Goal: Task Accomplishment & Management: Complete application form

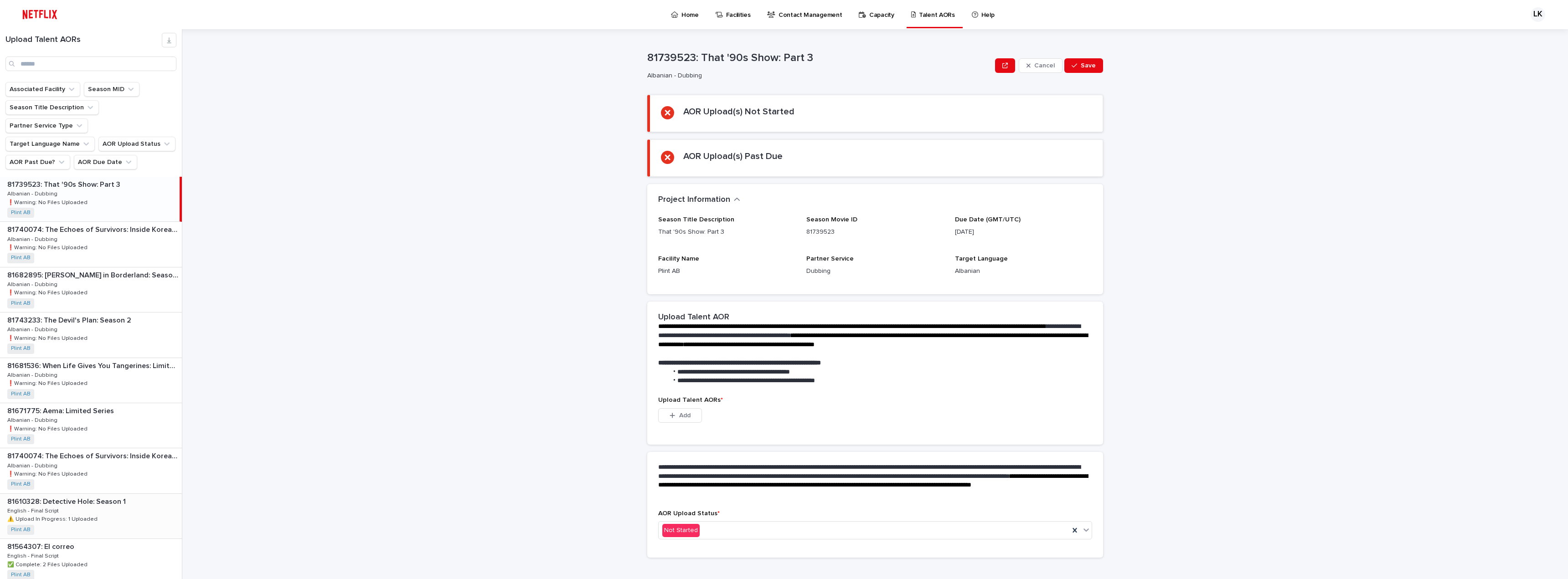
click at [92, 494] on div "81610328: Detective Hole: Season 1 81610328: Detective Hole: Season 1 English -…" at bounding box center [91, 516] width 182 height 44
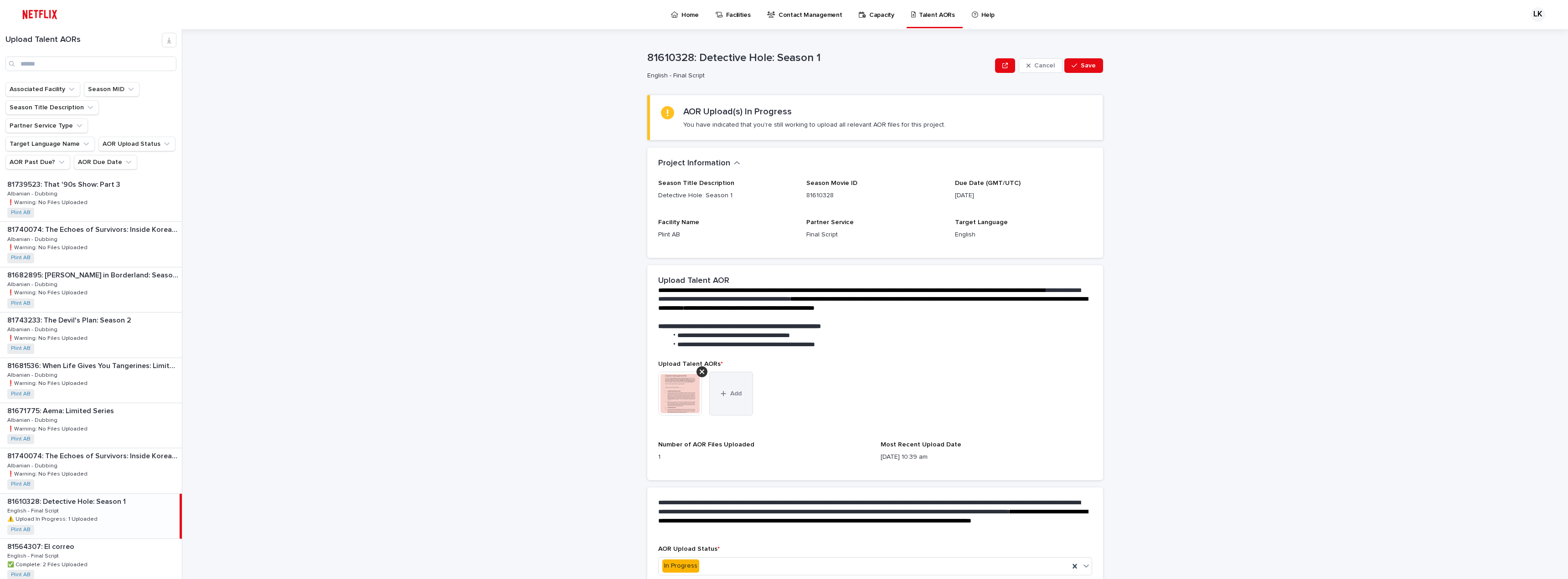
click at [730, 390] on span "Add" at bounding box center [736, 394] width 12 height 6
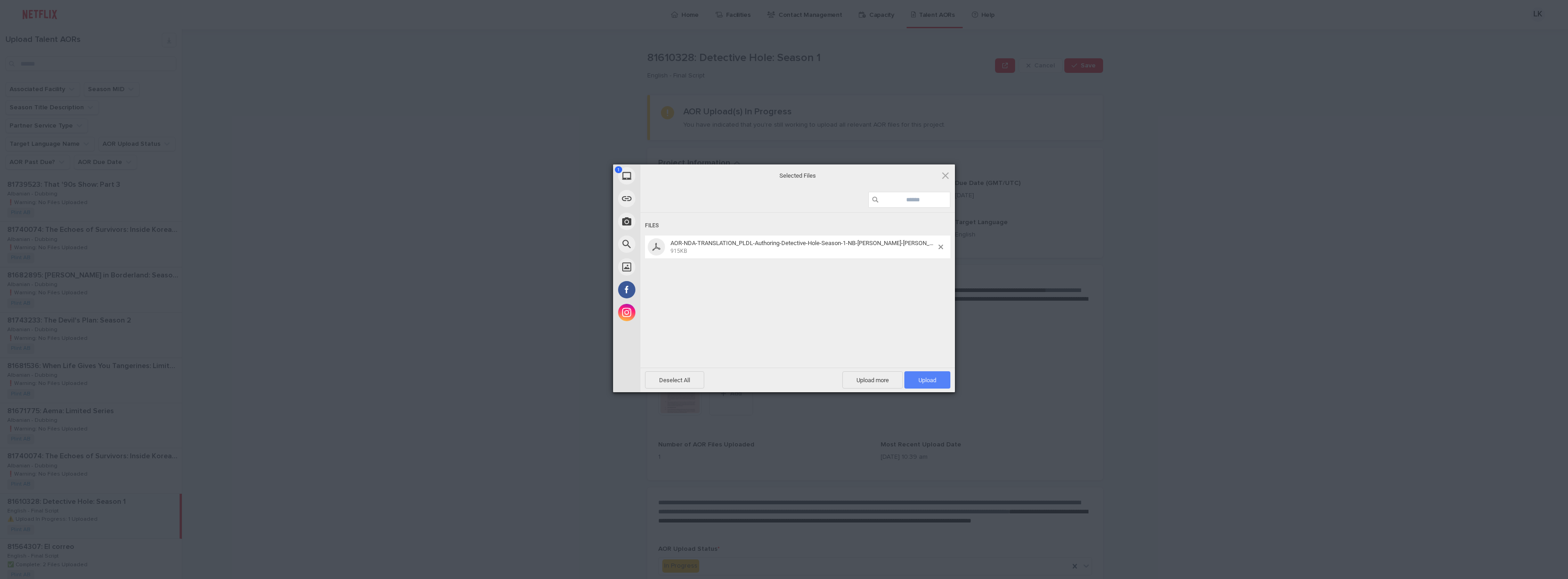
click at [922, 382] on span "Upload 1" at bounding box center [927, 380] width 18 height 7
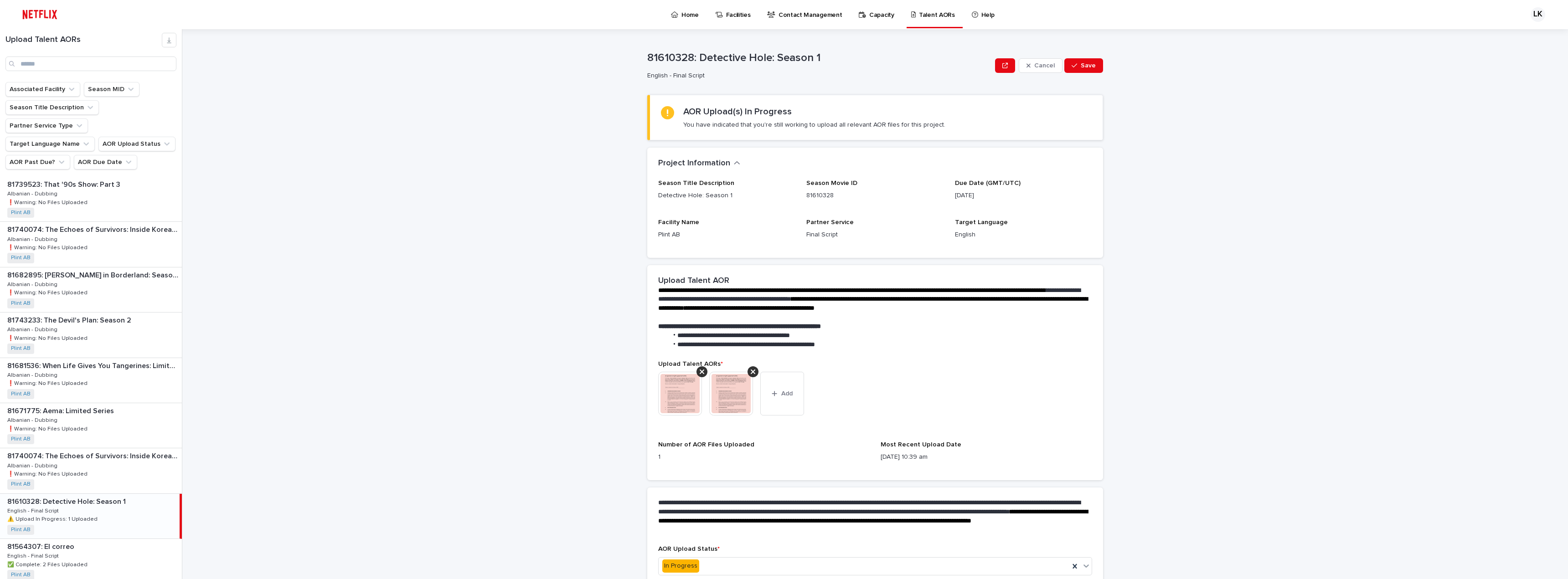
click at [684, 389] on img at bounding box center [680, 394] width 44 height 44
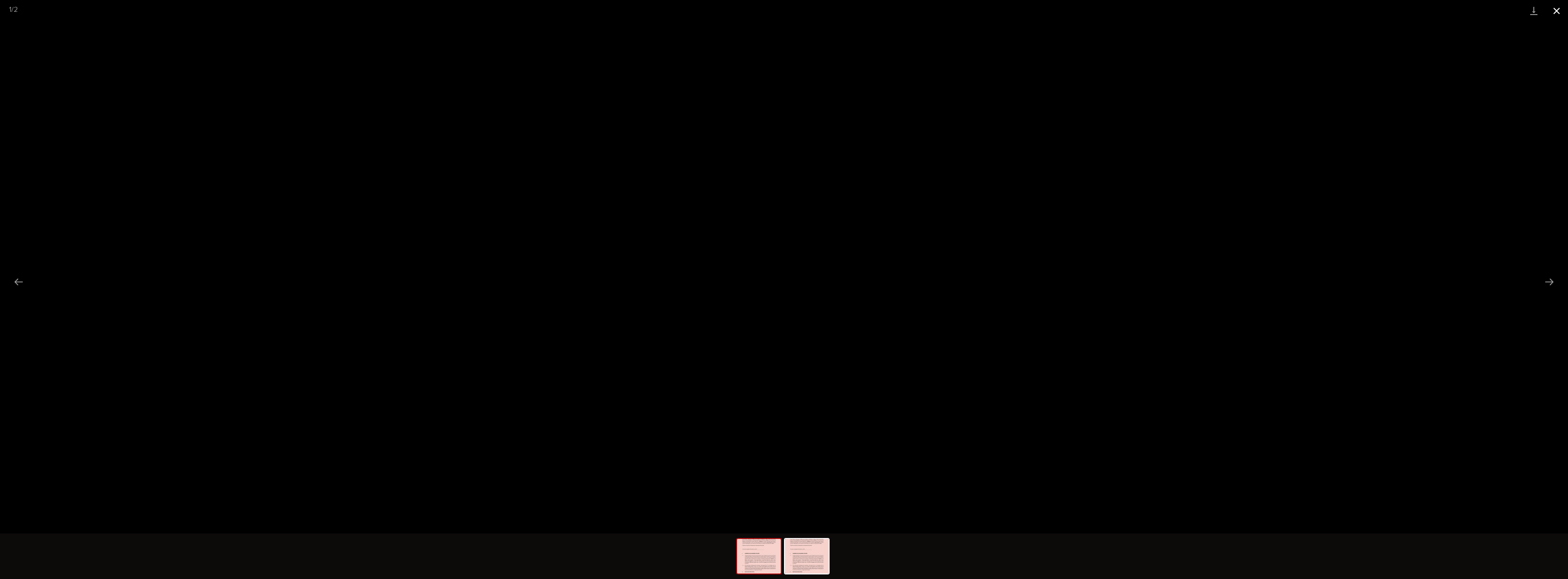
click at [1555, 5] on button "Close gallery" at bounding box center [1556, 10] width 23 height 21
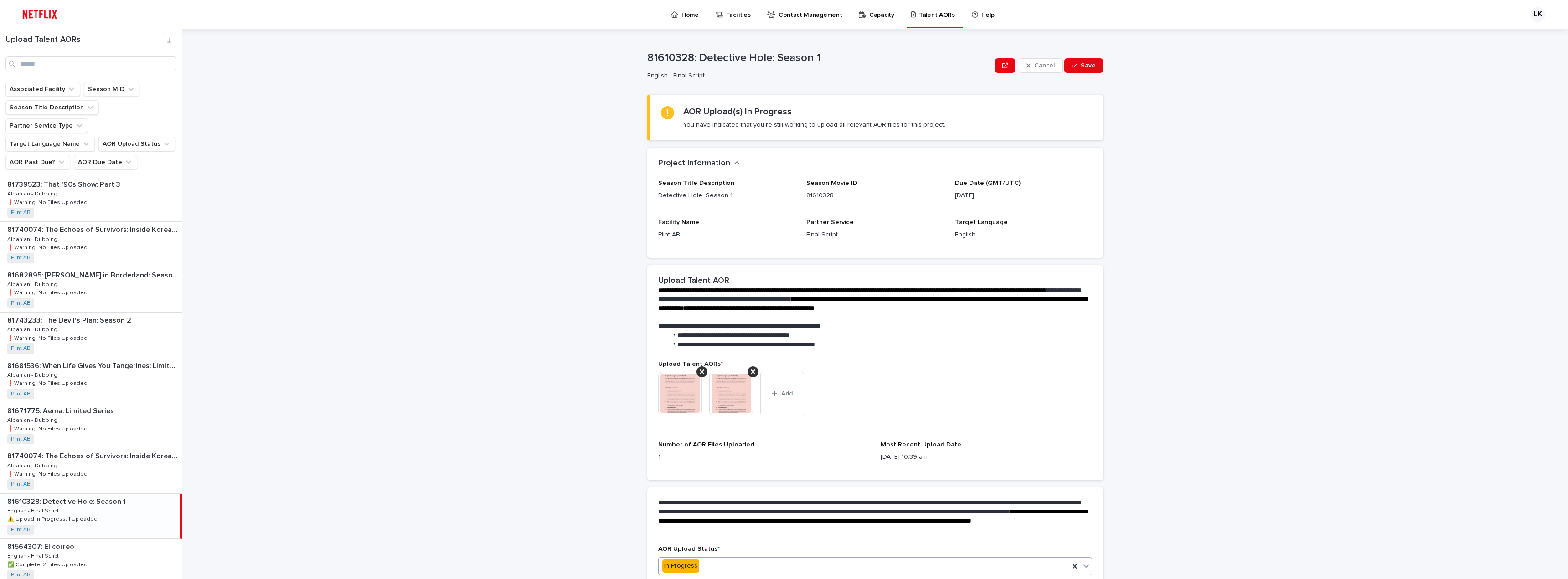
click at [794, 566] on div "In Progress" at bounding box center [864, 566] width 411 height 15
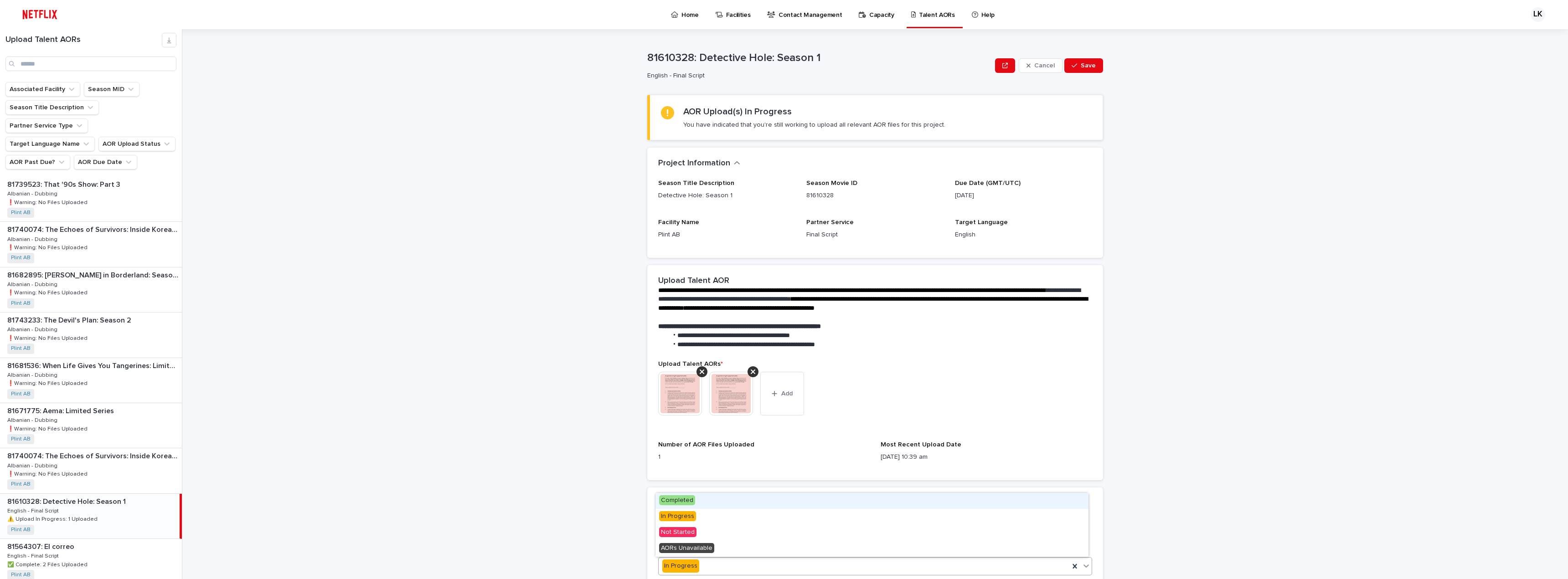
click at [671, 496] on span "Completed" at bounding box center [677, 500] width 36 height 10
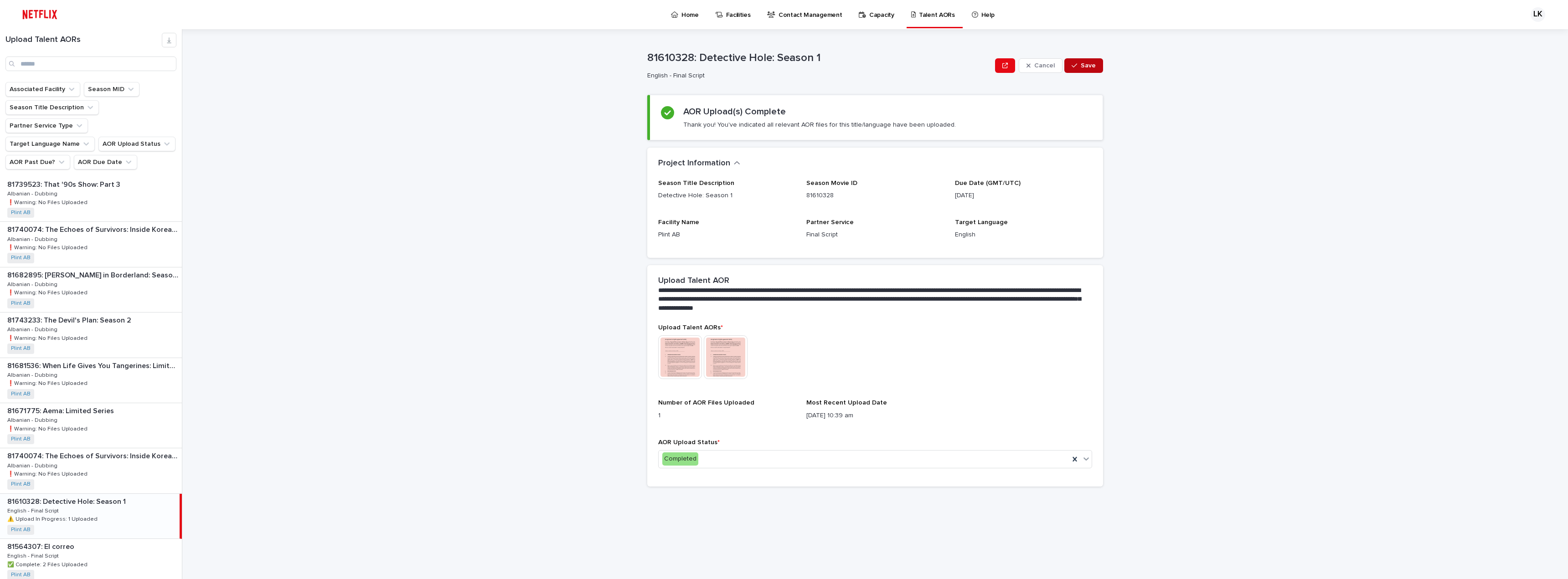
click at [1082, 66] on span "Save" at bounding box center [1088, 66] width 15 height 6
